Goal: Information Seeking & Learning: Learn about a topic

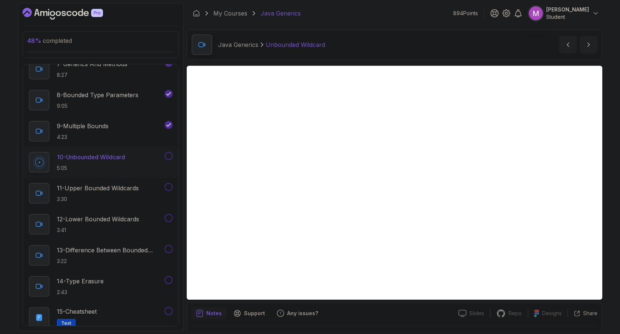
scroll to position [20, 0]
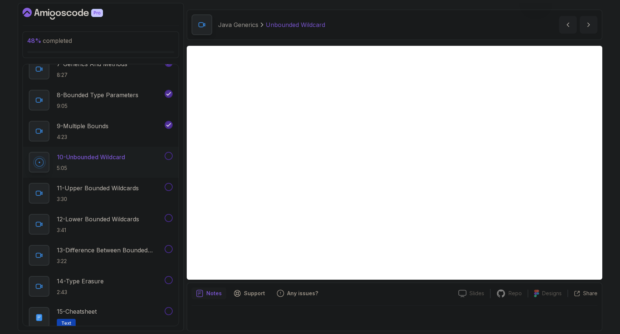
click at [401, 17] on div "Java Generics Unbounded Wildcard Unbounded Wildcard by [PERSON_NAME]" at bounding box center [395, 25] width 416 height 30
click at [70, 13] on icon "Dashboard" at bounding box center [63, 14] width 80 height 12
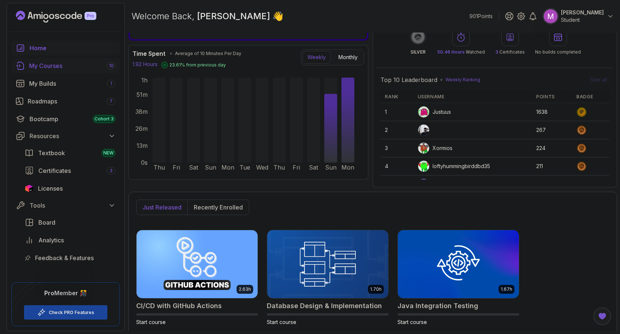
click at [47, 66] on div "My Courses 10" at bounding box center [72, 65] width 86 height 9
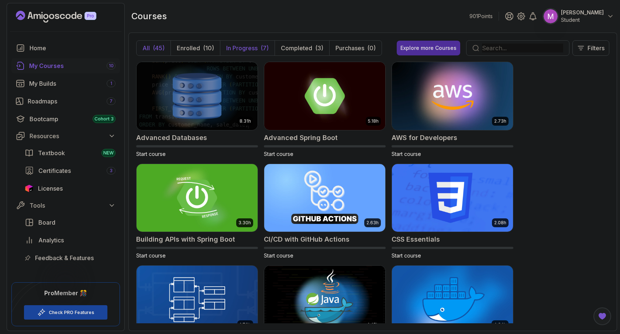
click at [241, 48] on p "In Progress" at bounding box center [241, 48] width 31 height 9
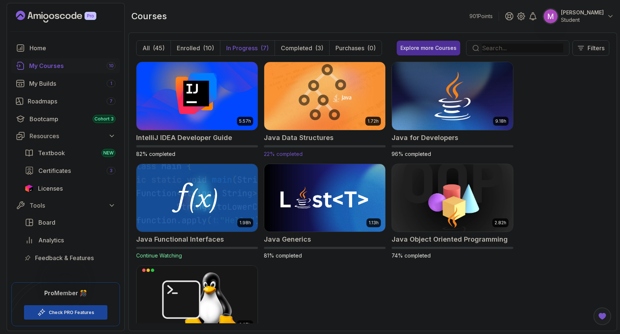
click at [328, 91] on img at bounding box center [324, 95] width 127 height 71
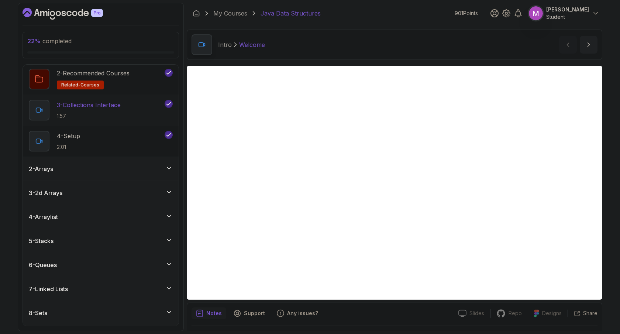
scroll to position [57, 0]
click at [150, 206] on div "4 - Arraylist" at bounding box center [101, 216] width 156 height 24
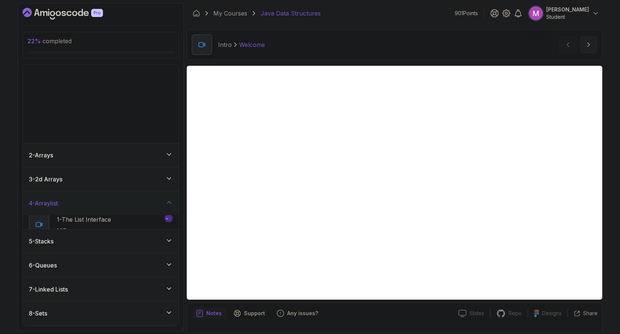
scroll to position [0, 0]
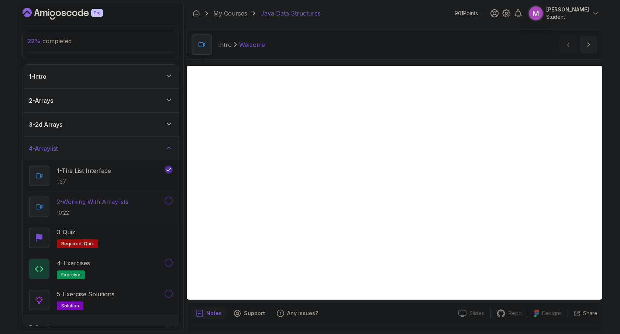
click at [111, 196] on div "2 - Working With Arraylists 10:22" at bounding box center [96, 206] width 134 height 21
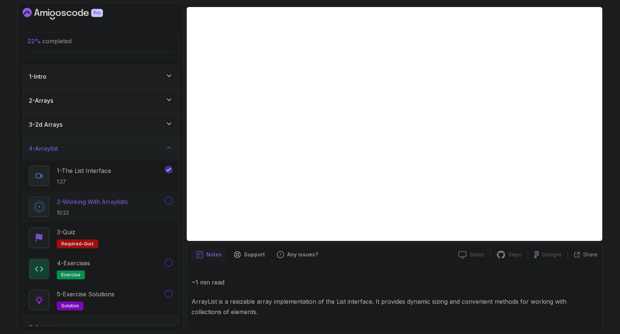
scroll to position [60, 0]
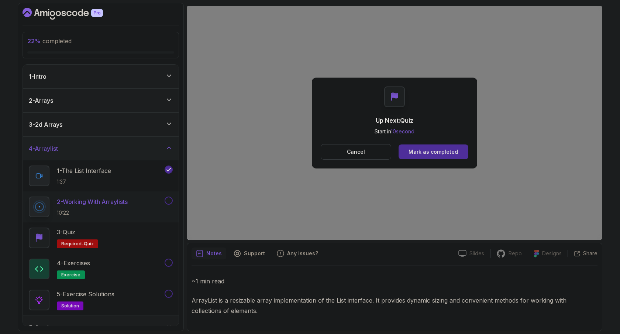
click at [429, 151] on div "Mark as completed" at bounding box center [433, 151] width 49 height 7
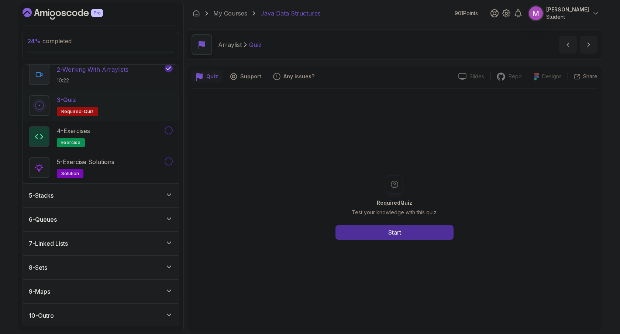
scroll to position [133, 0]
click at [137, 193] on div "5 - Stacks" at bounding box center [101, 194] width 144 height 9
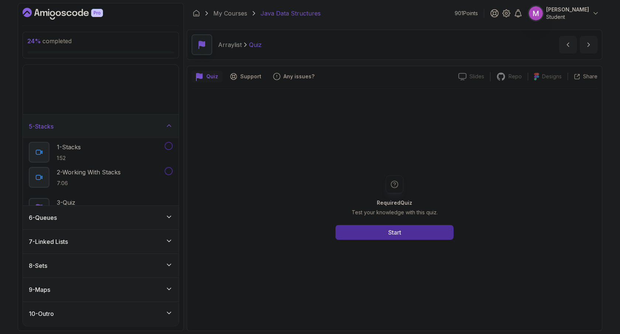
scroll to position [0, 0]
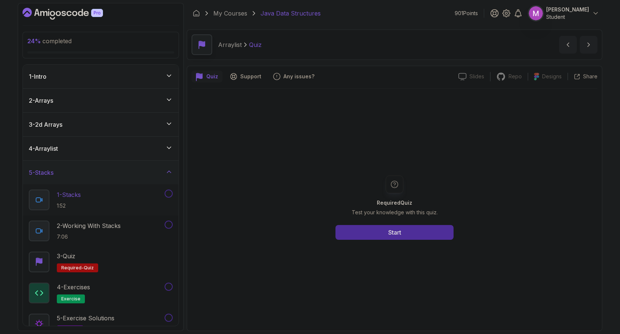
click at [81, 193] on p "1 - Stacks" at bounding box center [69, 194] width 24 height 9
